Goal: Transaction & Acquisition: Purchase product/service

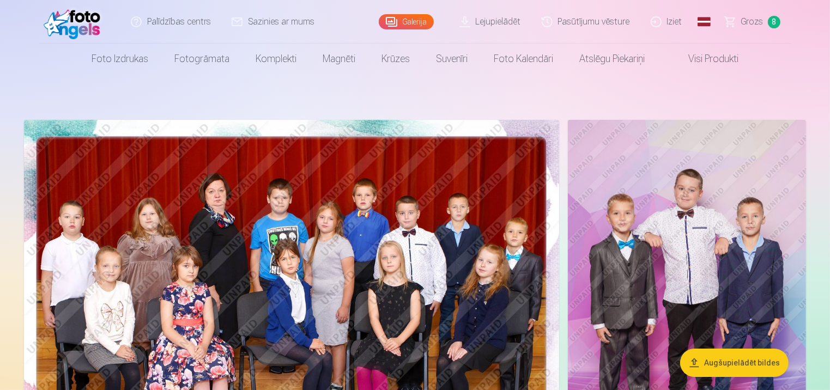
click at [753, 20] on span "Grozs" at bounding box center [752, 21] width 22 height 13
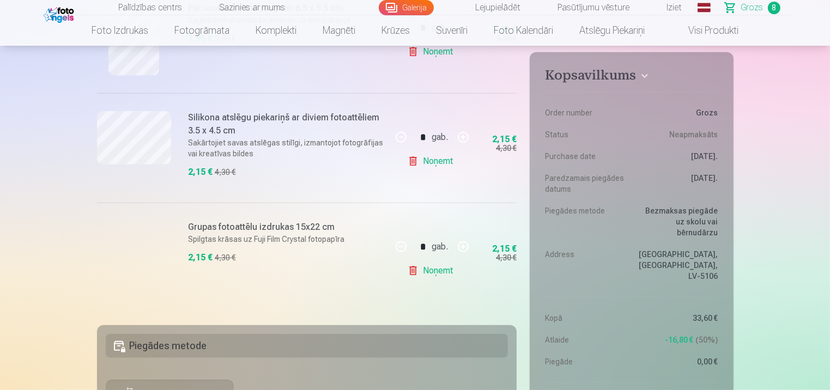
scroll to position [855, 0]
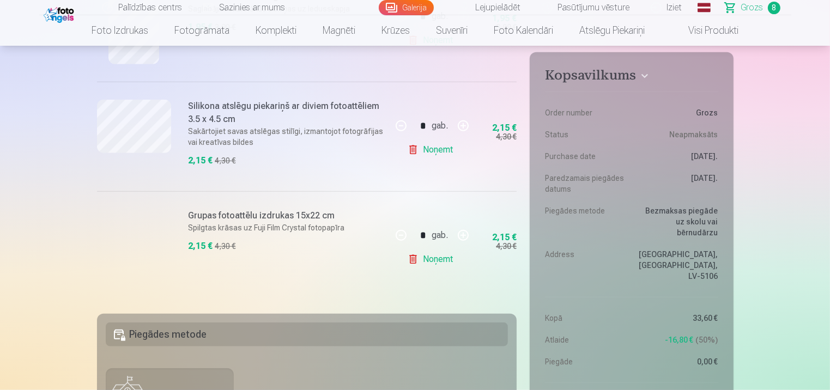
click at [224, 216] on h6 "Grupas fotoattēlu izdrukas 15x22 cm" at bounding box center [287, 215] width 197 height 13
click at [160, 222] on div at bounding box center [134, 246] width 74 height 74
click at [440, 258] on link "Noņemt" at bounding box center [433, 260] width 50 height 22
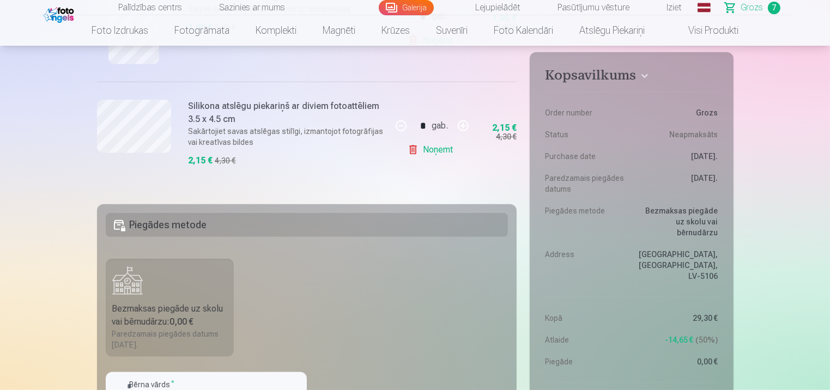
click at [415, 9] on link "Galerija" at bounding box center [406, 7] width 55 height 15
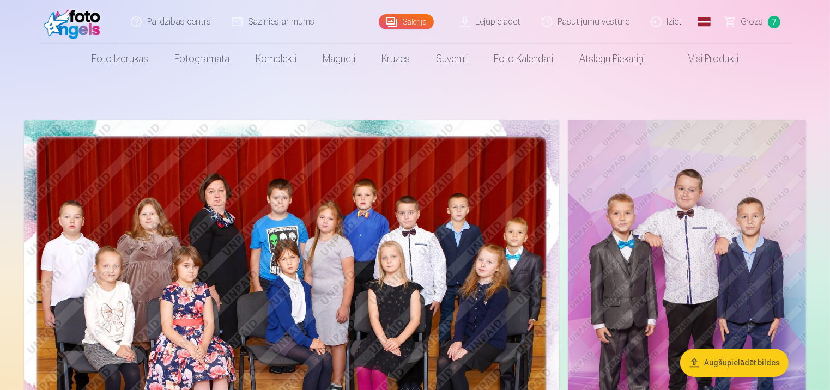
click at [294, 268] on img at bounding box center [291, 298] width 535 height 357
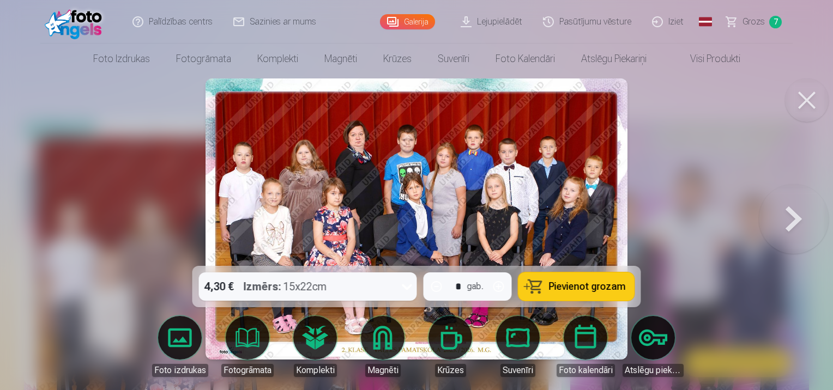
click at [576, 280] on button "Pievienot grozam" at bounding box center [576, 287] width 116 height 28
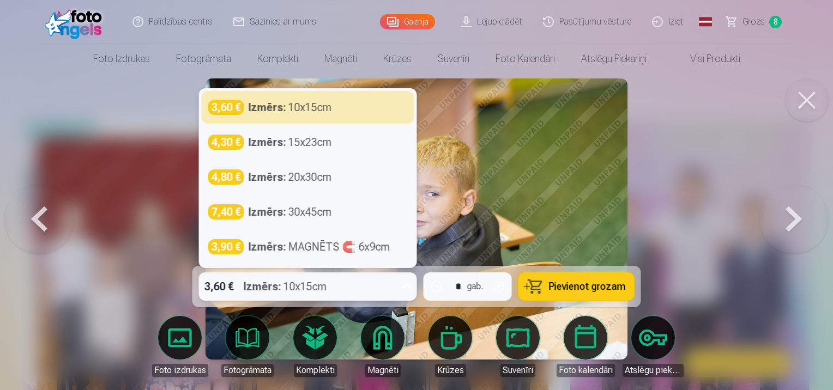
click at [405, 283] on icon at bounding box center [407, 286] width 17 height 17
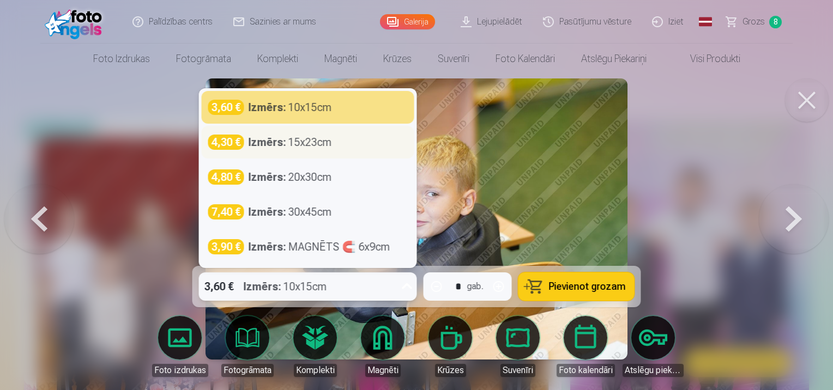
click at [335, 140] on div "4,30 € Izmērs : 15x23cm" at bounding box center [308, 142] width 200 height 15
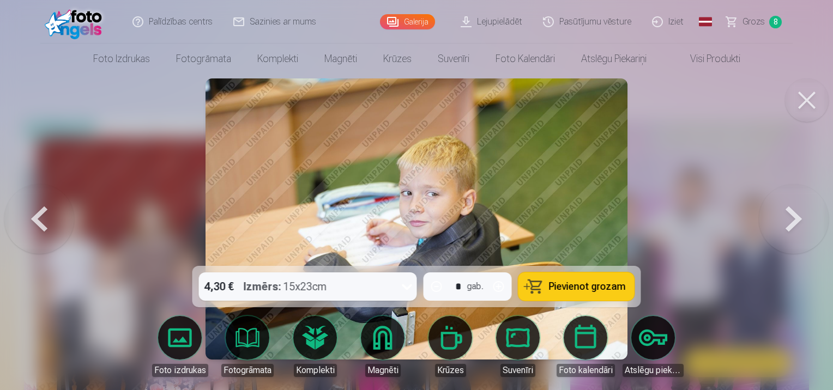
click at [596, 292] on span "Pievienot grozam" at bounding box center [587, 287] width 77 height 10
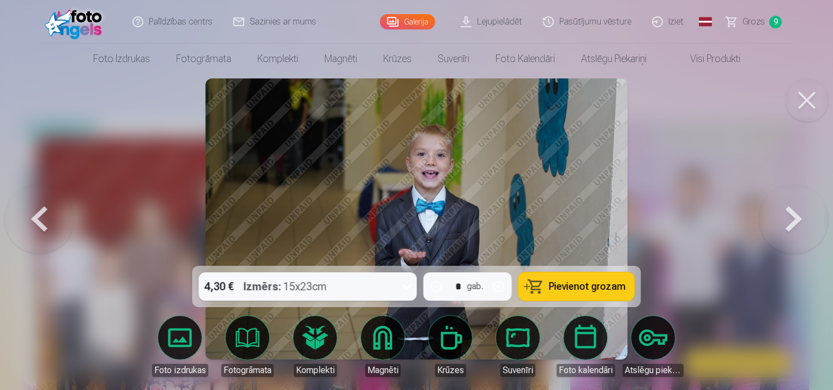
click at [571, 287] on span "Pievienot grozam" at bounding box center [587, 287] width 77 height 10
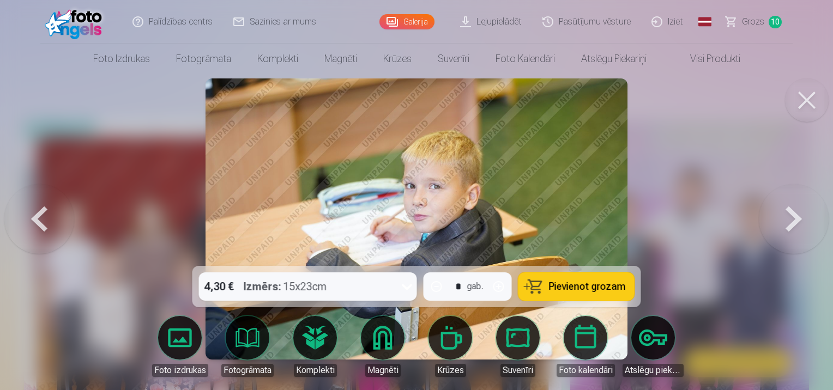
click at [565, 289] on span "Pievienot grozam" at bounding box center [587, 287] width 77 height 10
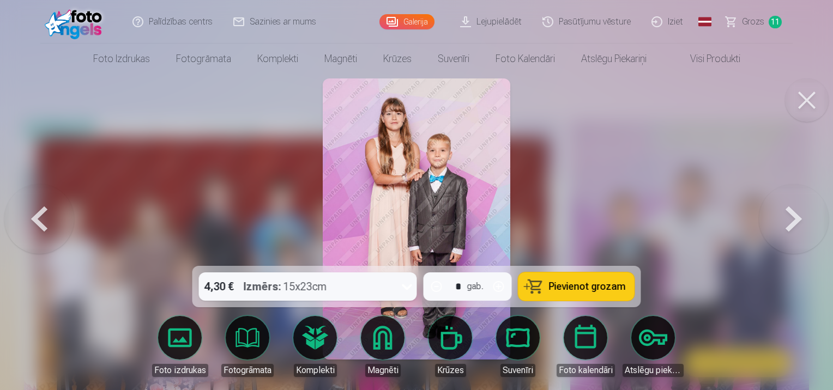
click at [565, 289] on span "Pievienot grozam" at bounding box center [587, 287] width 77 height 10
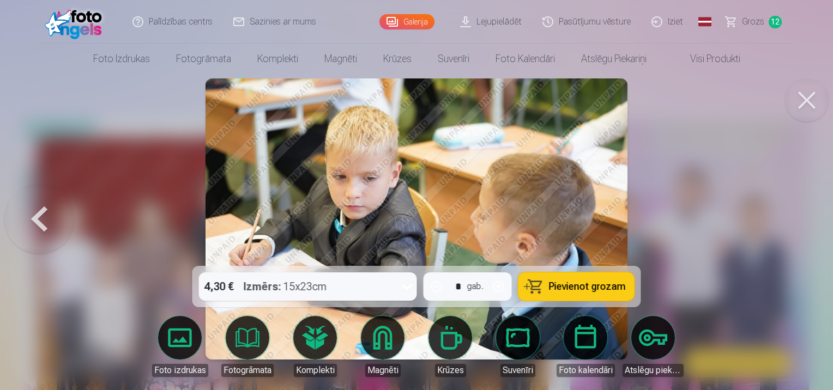
click at [761, 17] on span "Grozs" at bounding box center [753, 21] width 22 height 13
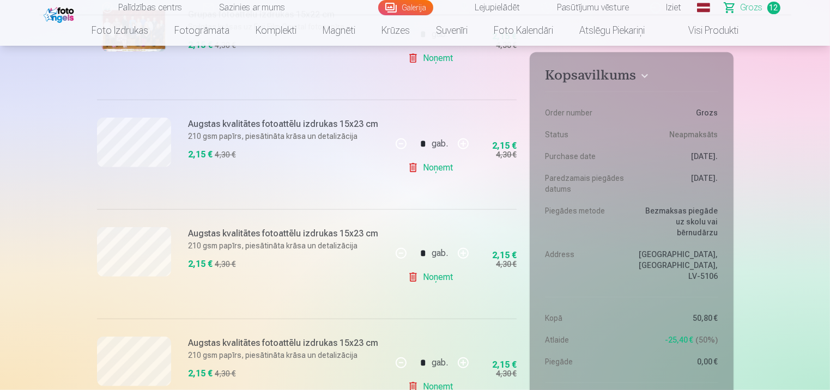
scroll to position [1063, 0]
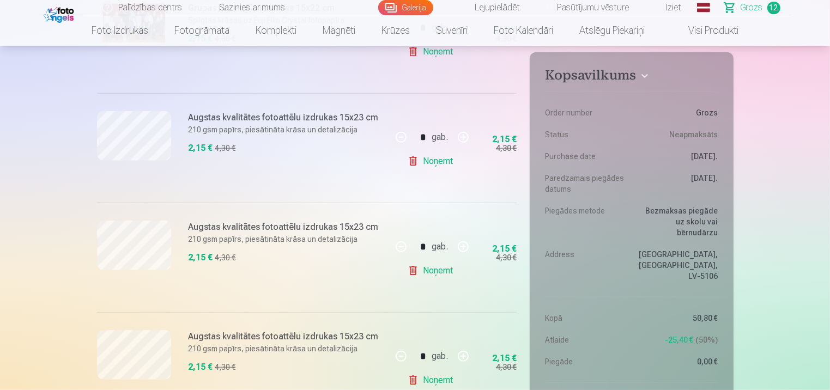
click at [436, 376] on link "Noņemt" at bounding box center [433, 381] width 50 height 22
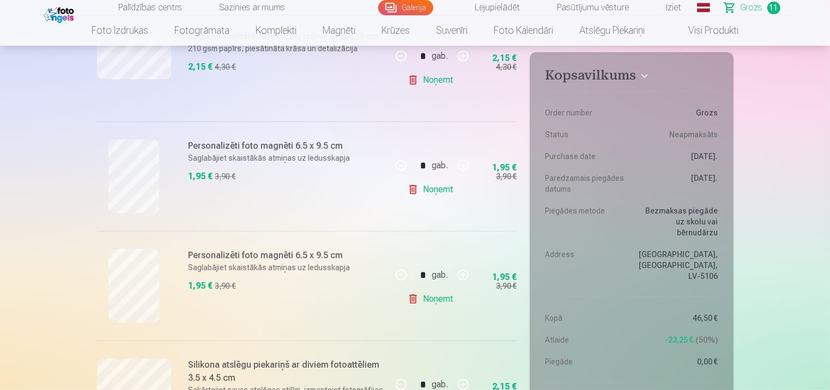
scroll to position [608, 0]
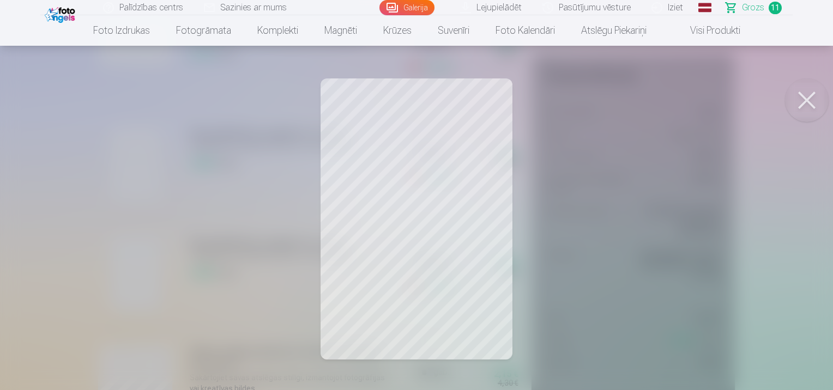
click at [810, 98] on button at bounding box center [807, 101] width 44 height 44
click at [814, 103] on button at bounding box center [807, 101] width 44 height 44
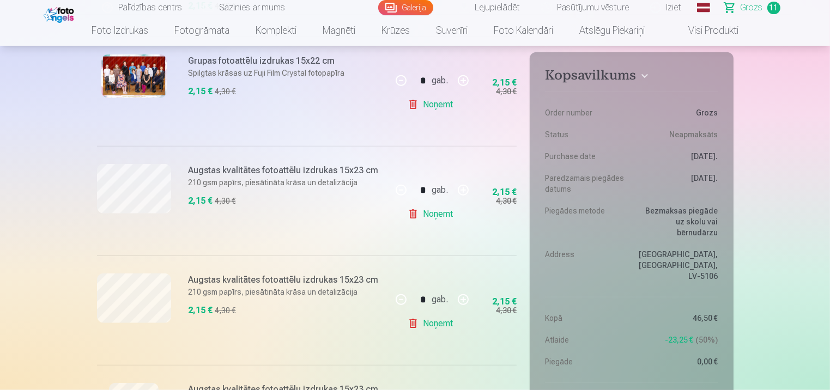
scroll to position [1029, 0]
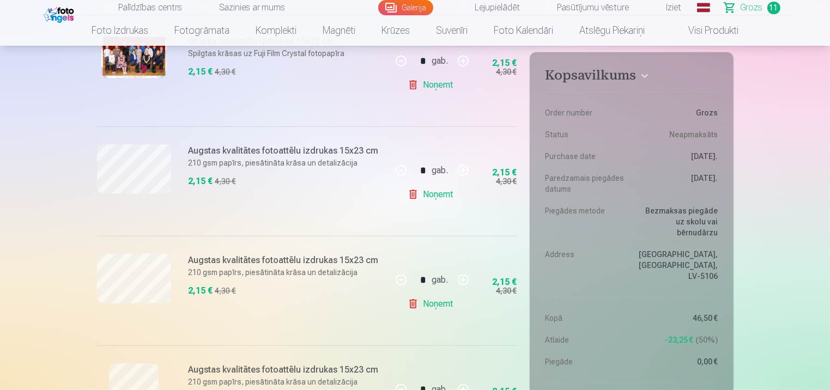
drag, startPoint x: 830, startPoint y: 94, endPoint x: 829, endPoint y: 118, distance: 24.0
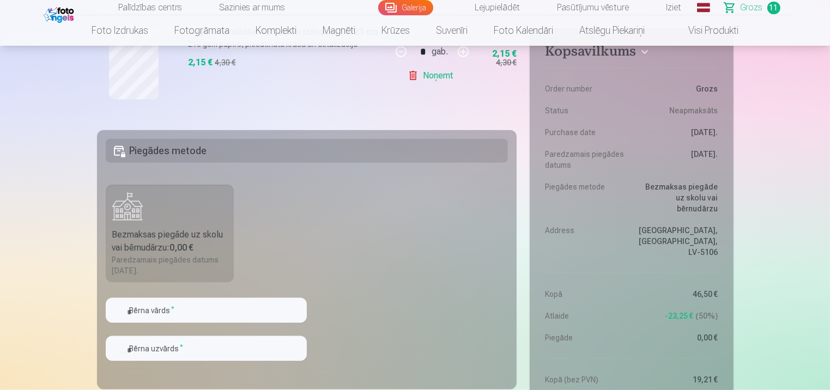
scroll to position [1424, 0]
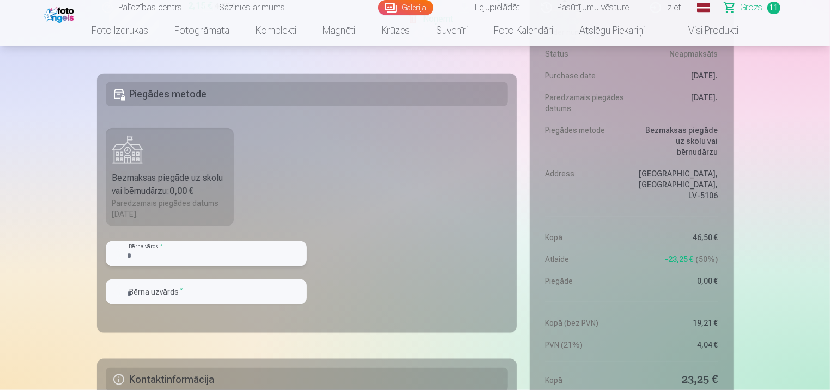
click at [189, 253] on input "text" at bounding box center [206, 254] width 201 height 25
type input "*******"
click at [158, 290] on input "text" at bounding box center [206, 292] width 201 height 25
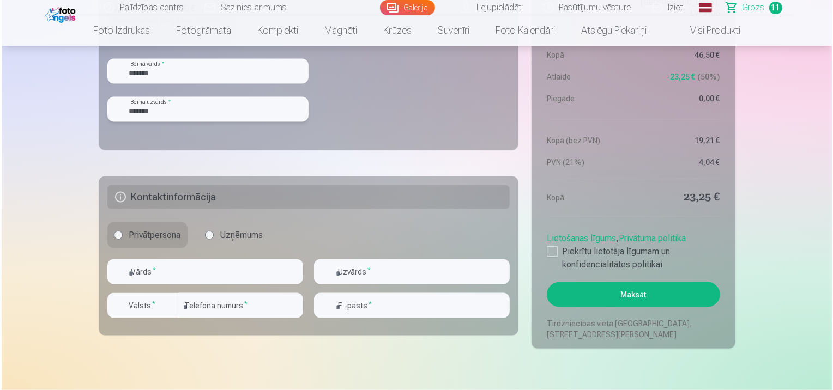
scroll to position [1619, 0]
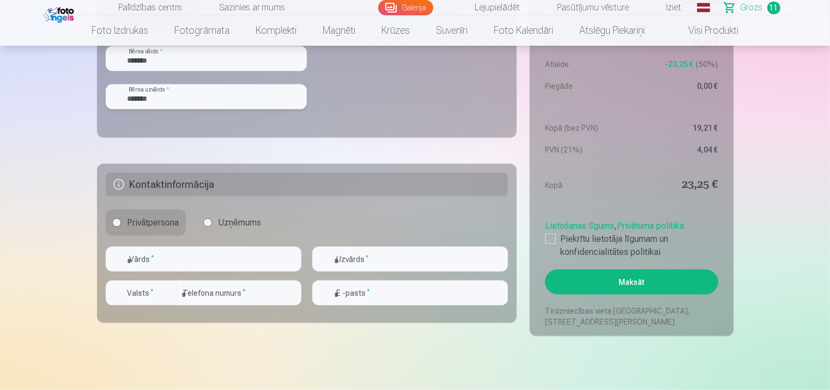
type input "*******"
click at [155, 259] on input "text" at bounding box center [204, 259] width 196 height 25
type input "*****"
type input "******"
type input "********"
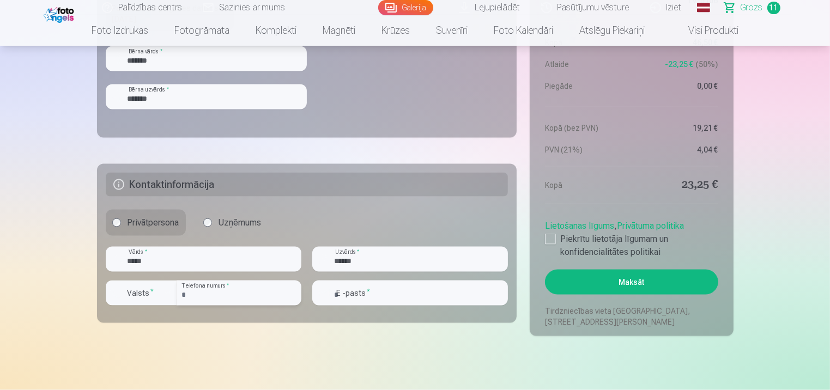
type input "**********"
click at [550, 237] on div at bounding box center [550, 239] width 11 height 11
click at [599, 277] on button "Maksāt" at bounding box center [631, 282] width 173 height 25
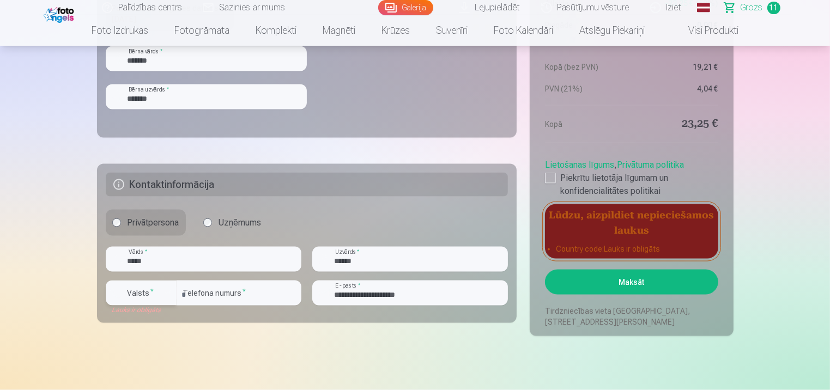
click at [170, 291] on div "button" at bounding box center [167, 293] width 13 height 13
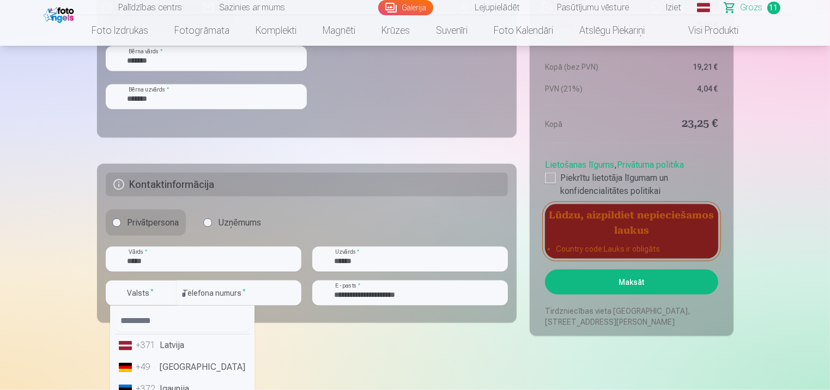
click at [173, 348] on li "+371 Latvija" at bounding box center [182, 346] width 136 height 22
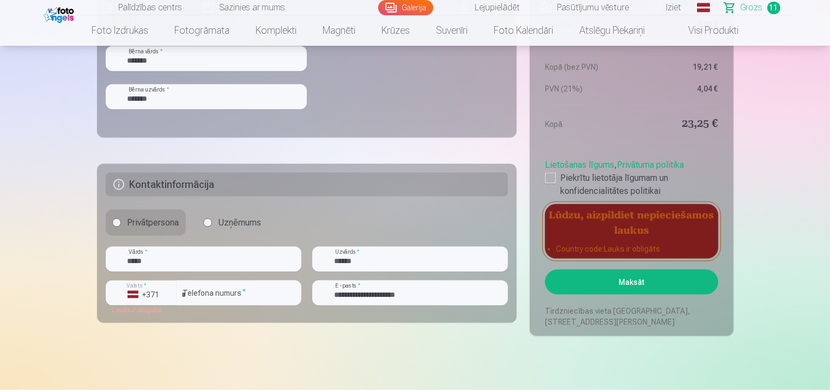
click at [614, 283] on button "Maksāt" at bounding box center [631, 282] width 173 height 25
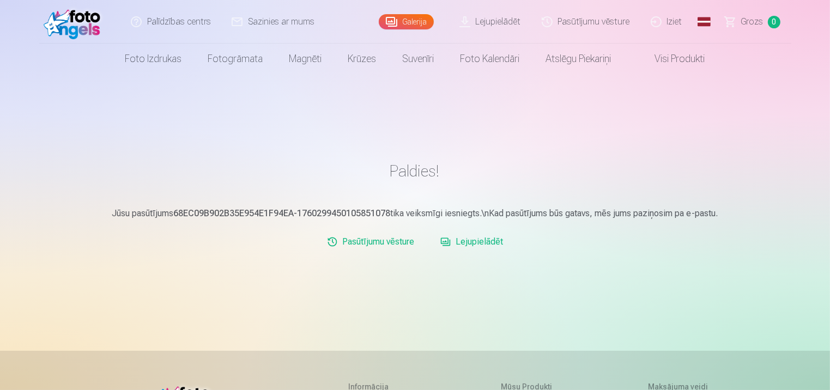
click at [668, 22] on link "Iziet" at bounding box center [667, 22] width 52 height 44
